Goal: Task Accomplishment & Management: Manage account settings

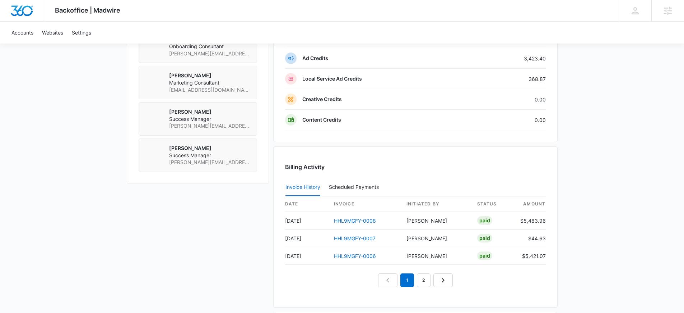
scroll to position [630, 0]
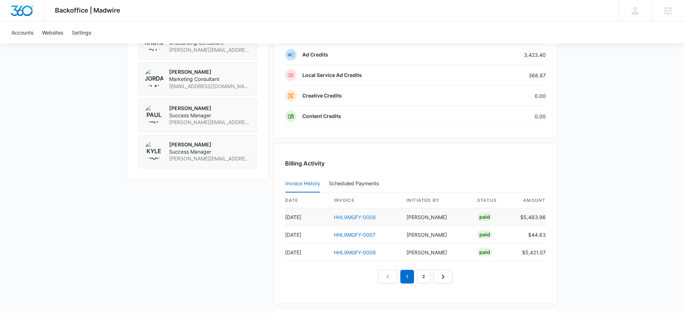
click at [353, 217] on link "HHL9MGFY-0008" at bounding box center [355, 217] width 42 height 6
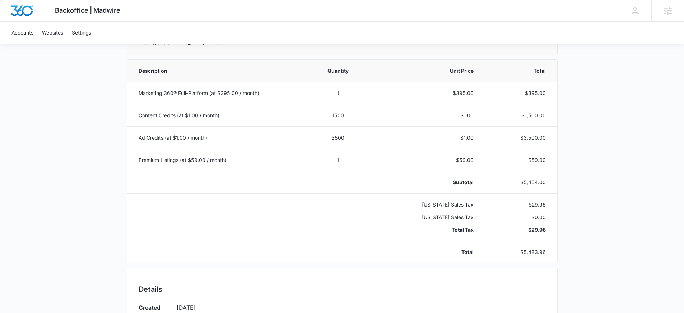
scroll to position [171, 0]
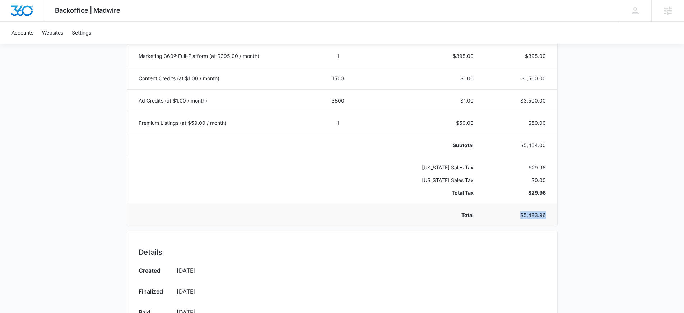
drag, startPoint x: 548, startPoint y: 216, endPoint x: 522, endPoint y: 216, distance: 25.5
click at [522, 216] on td "$5,483.96" at bounding box center [520, 214] width 75 height 22
copy p "$5,483.96"
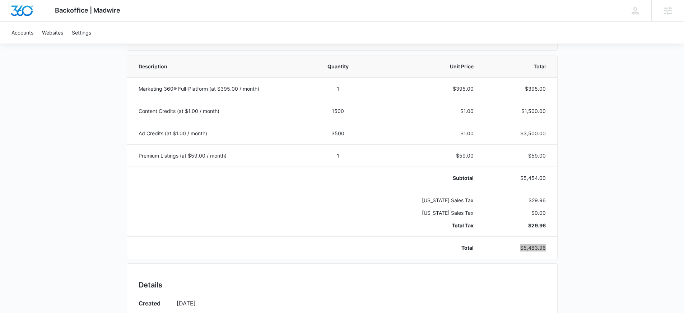
scroll to position [138, 0]
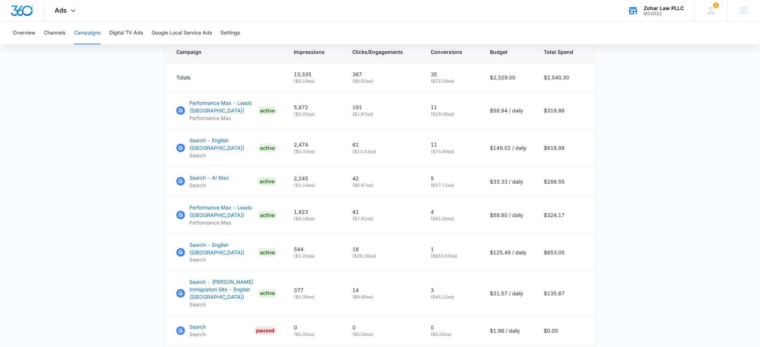
click at [660, 12] on div "M10022" at bounding box center [664, 13] width 40 height 5
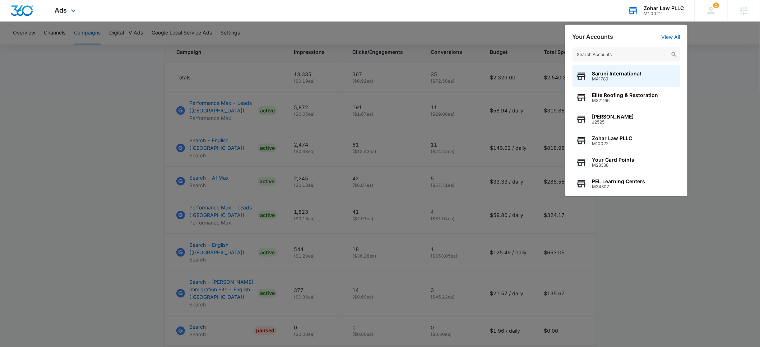
click at [612, 52] on input "text" at bounding box center [627, 54] width 108 height 14
click at [115, 93] on div at bounding box center [380, 173] width 760 height 347
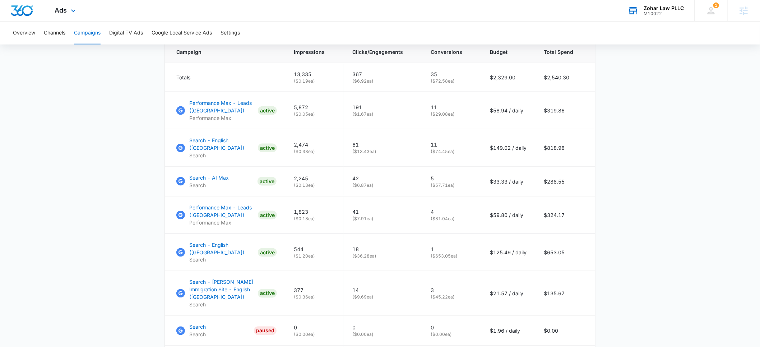
click at [662, 11] on div "M10022" at bounding box center [664, 13] width 40 height 5
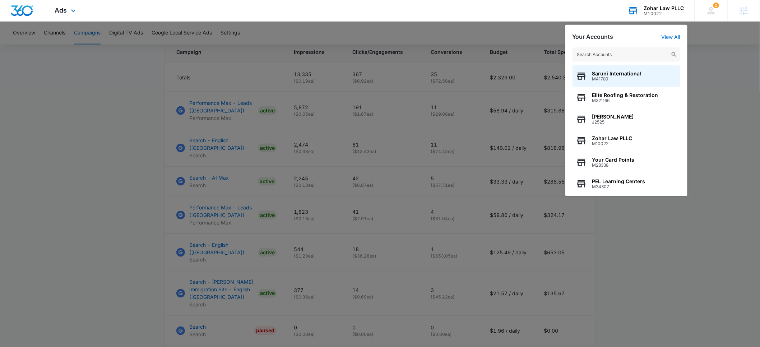
click at [615, 52] on input "text" at bounding box center [627, 54] width 108 height 14
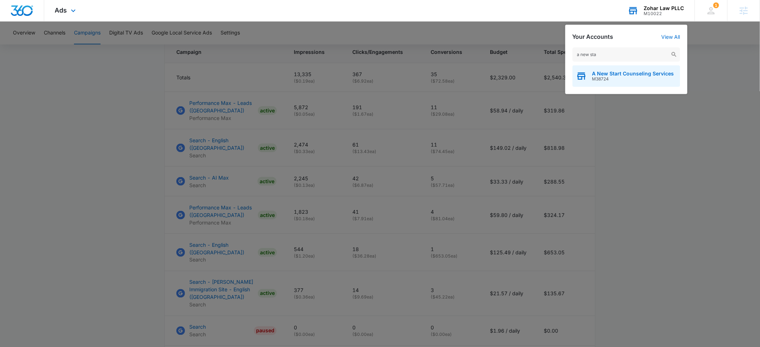
type input "a new sta"
click at [611, 74] on span "A New Start Counseling Services" at bounding box center [633, 74] width 82 height 6
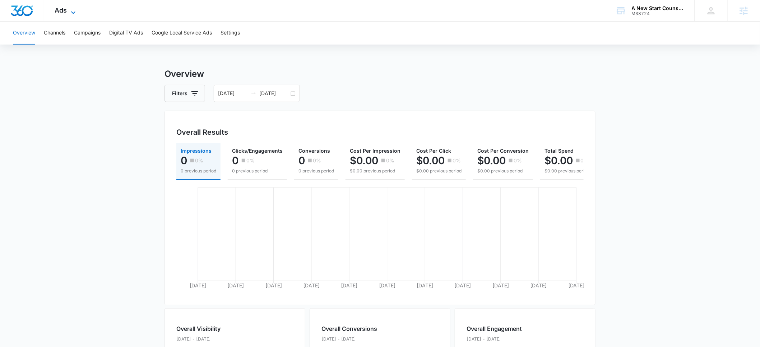
click at [65, 10] on span "Ads" at bounding box center [61, 10] width 12 height 8
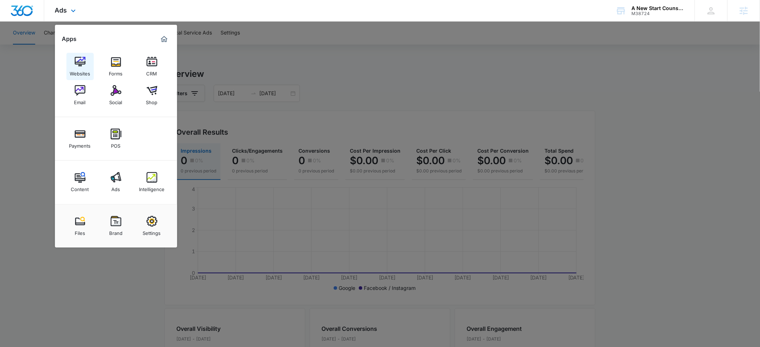
click at [84, 67] on div "Websites" at bounding box center [80, 71] width 20 height 9
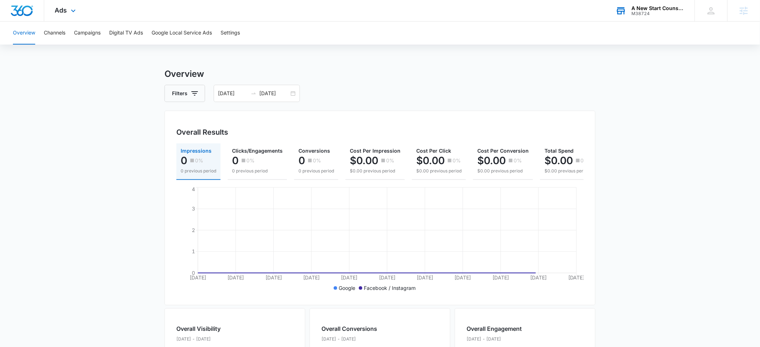
click at [650, 10] on div "A New Start Counseling Services" at bounding box center [658, 8] width 52 height 6
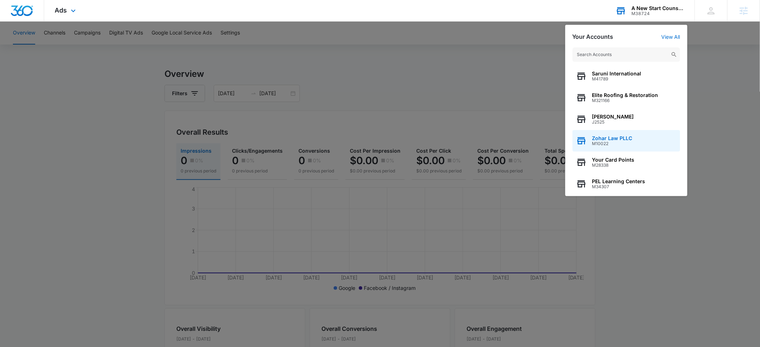
click at [613, 140] on span "Zohar Law PLLC" at bounding box center [612, 138] width 40 height 6
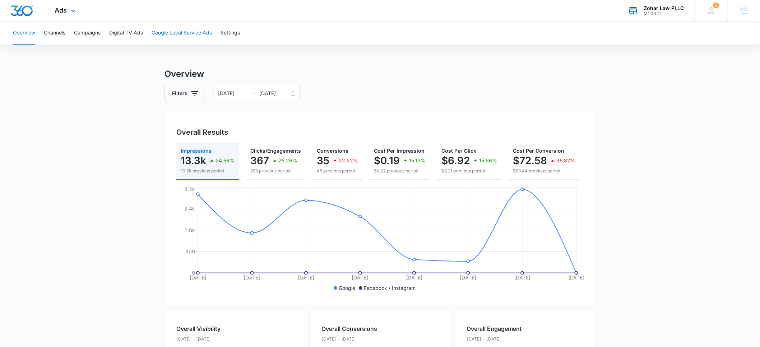
click at [168, 34] on button "Google Local Service Ads" at bounding box center [182, 33] width 60 height 23
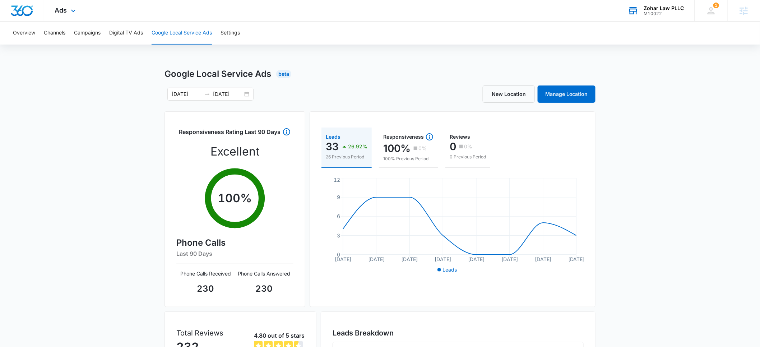
click at [663, 9] on div "Zohar Law PLLC" at bounding box center [664, 8] width 40 height 6
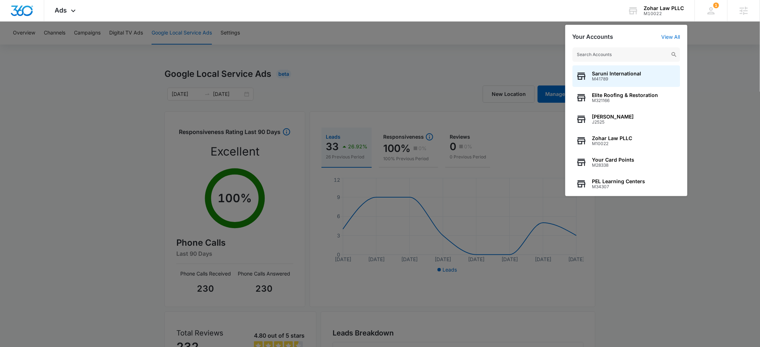
click at [619, 52] on input "text" at bounding box center [627, 54] width 108 height 14
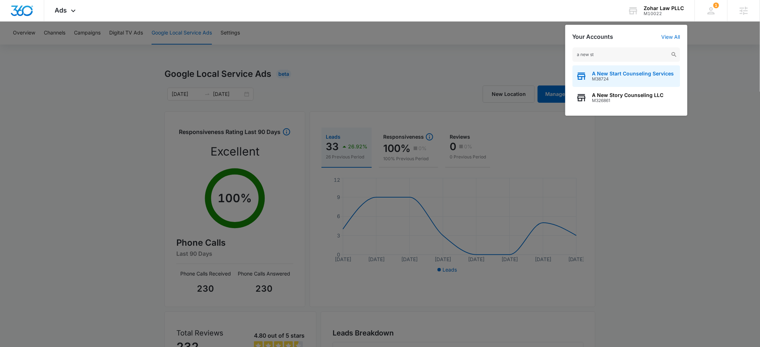
type input "a new st"
click at [614, 75] on span "A New Start Counseling Services" at bounding box center [633, 74] width 82 height 6
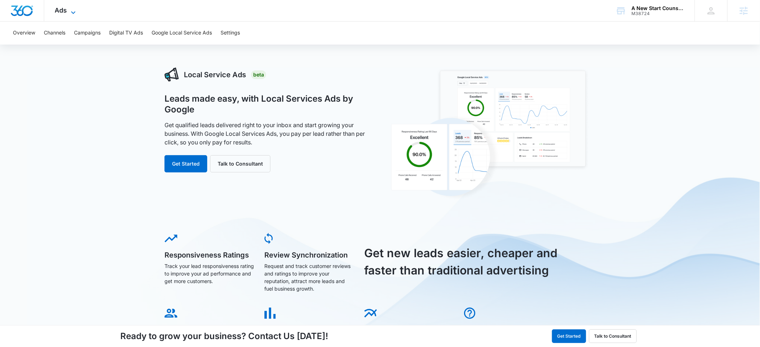
click at [66, 11] on span "Ads" at bounding box center [61, 10] width 12 height 8
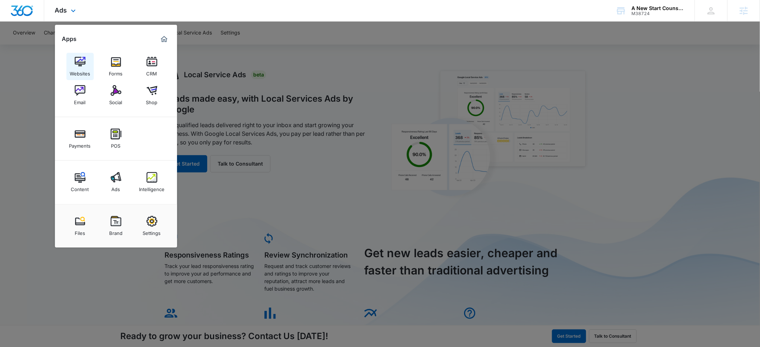
click at [77, 67] on img at bounding box center [80, 61] width 11 height 11
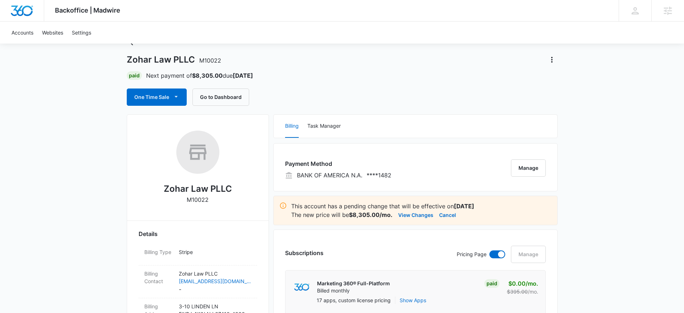
scroll to position [39, 0]
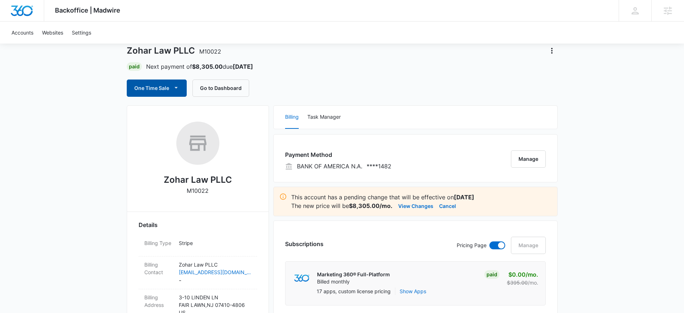
click at [174, 89] on icon "button" at bounding box center [176, 88] width 8 height 8
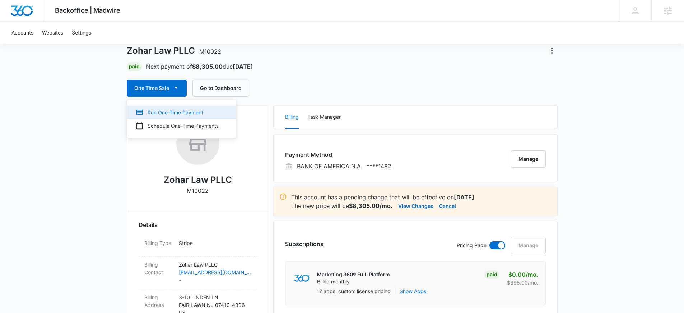
click at [174, 113] on div "Run One-Time Payment" at bounding box center [177, 113] width 83 height 8
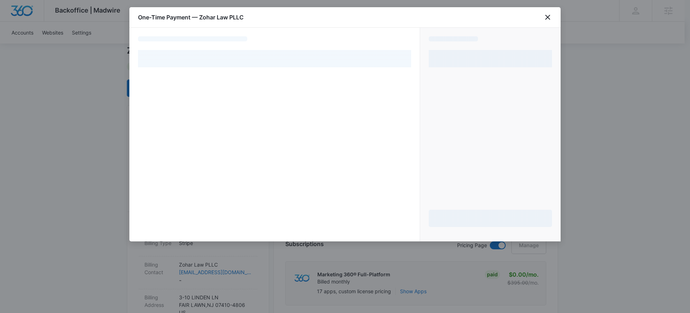
select select "pm_1NJOVhA4n8RTgNjUKVCJFkca"
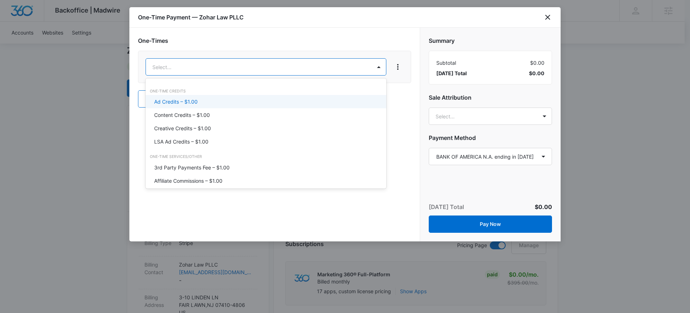
click at [185, 103] on p "Ad Credits – $1.00" at bounding box center [175, 102] width 43 height 8
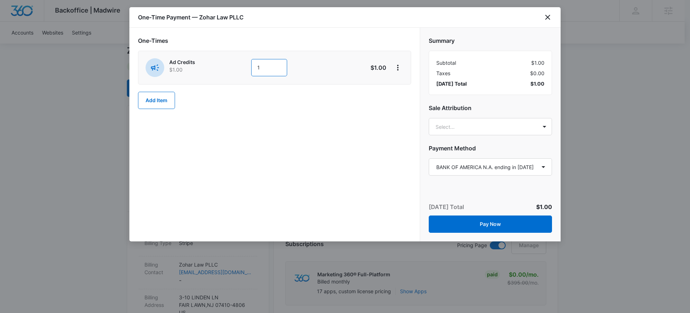
drag, startPoint x: 263, startPoint y: 69, endPoint x: 239, endPoint y: 69, distance: 23.7
click at [239, 69] on div "Ad Credits $1.00 1" at bounding box center [249, 67] width 207 height 19
type input "3600"
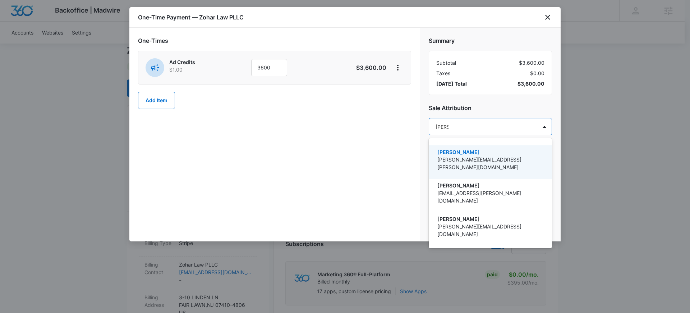
type input "[PERSON_NAME]"
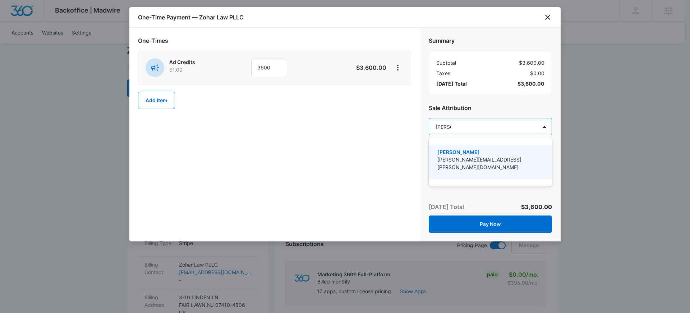
click at [472, 154] on p "[PERSON_NAME]" at bounding box center [489, 152] width 105 height 8
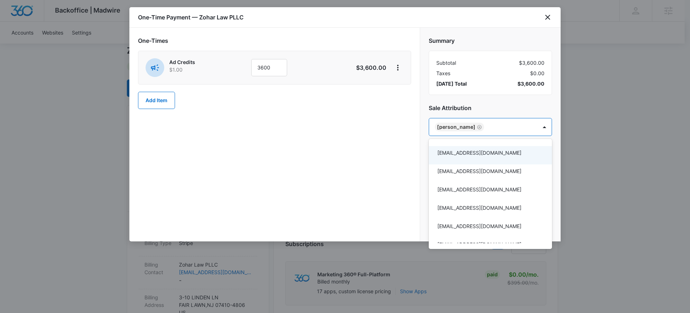
click at [392, 166] on div at bounding box center [345, 156] width 690 height 313
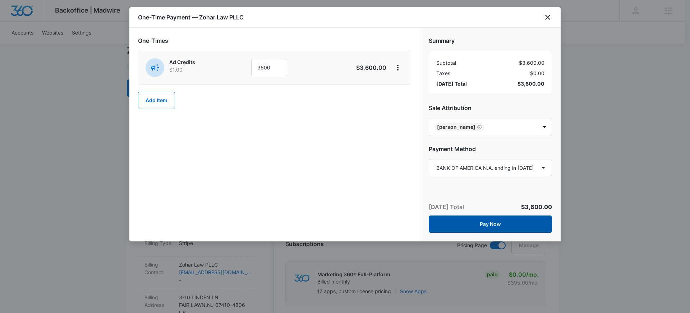
click at [486, 223] on button "Pay Now" at bounding box center [490, 223] width 123 height 17
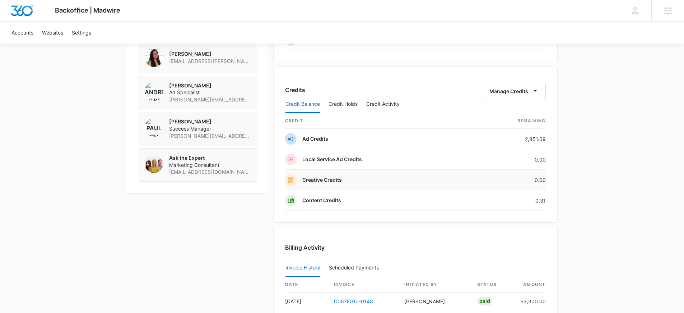
scroll to position [622, 0]
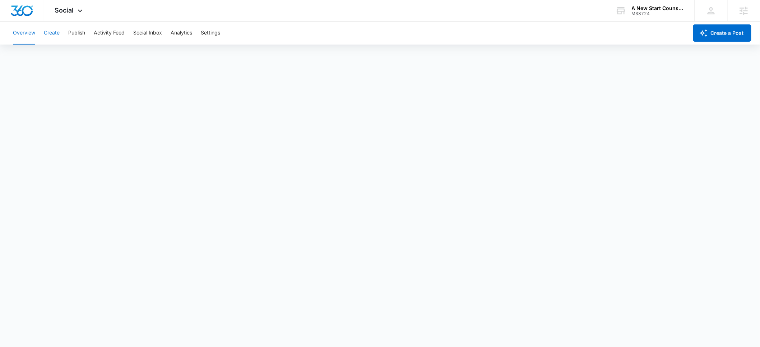
click at [51, 33] on button "Create" at bounding box center [52, 33] width 16 height 23
click at [75, 32] on button "Publish" at bounding box center [76, 33] width 17 height 23
click at [95, 57] on div "Calendar Schedules" at bounding box center [380, 55] width 743 height 20
click at [49, 34] on button "Create" at bounding box center [52, 33] width 16 height 23
click at [65, 58] on button "Approvals" at bounding box center [70, 55] width 24 height 20
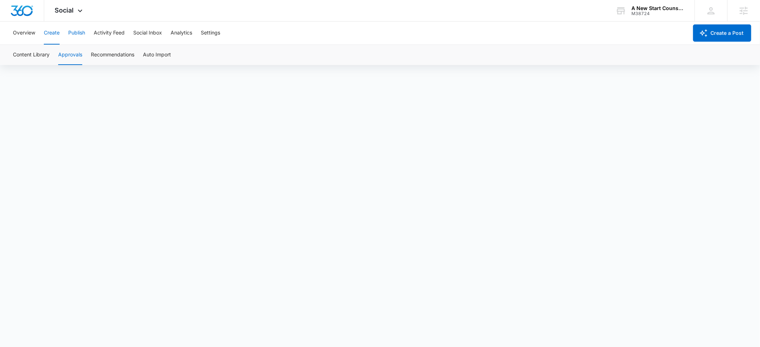
click at [80, 35] on button "Publish" at bounding box center [76, 33] width 17 height 23
click at [651, 14] on div "M38724" at bounding box center [658, 13] width 52 height 5
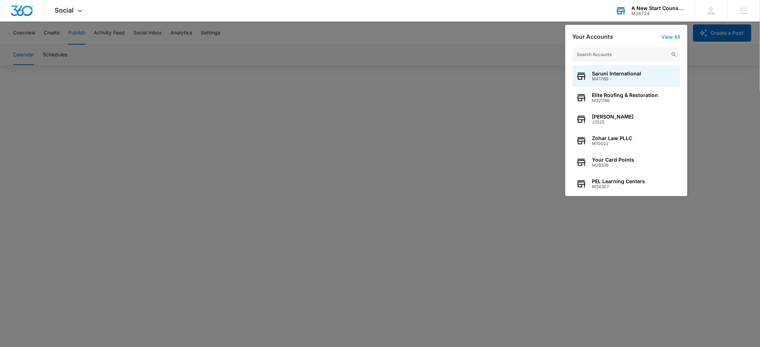
click at [614, 54] on input "text" at bounding box center [627, 54] width 108 height 14
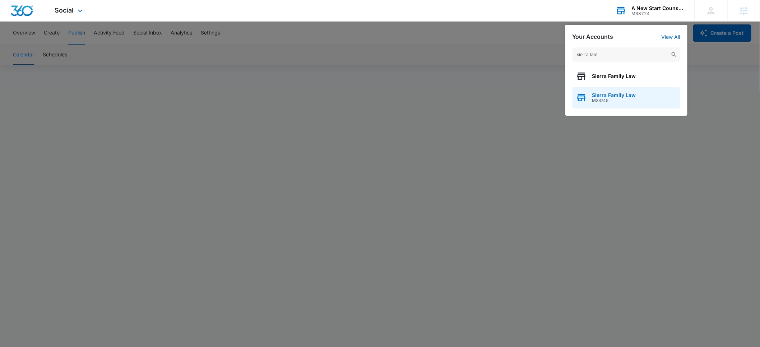
type input "sierra fam"
click at [613, 95] on span "Sierra Family Law" at bounding box center [614, 95] width 44 height 6
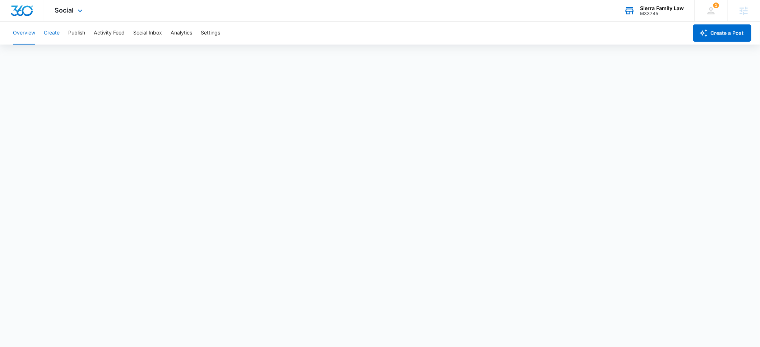
click at [57, 32] on button "Create" at bounding box center [52, 33] width 16 height 23
click at [70, 55] on button "Approvals" at bounding box center [70, 55] width 24 height 20
click at [215, 34] on button "Settings" at bounding box center [210, 33] width 19 height 23
click at [26, 32] on button "Overview" at bounding box center [24, 33] width 22 height 23
